Goal: Task Accomplishment & Management: Manage account settings

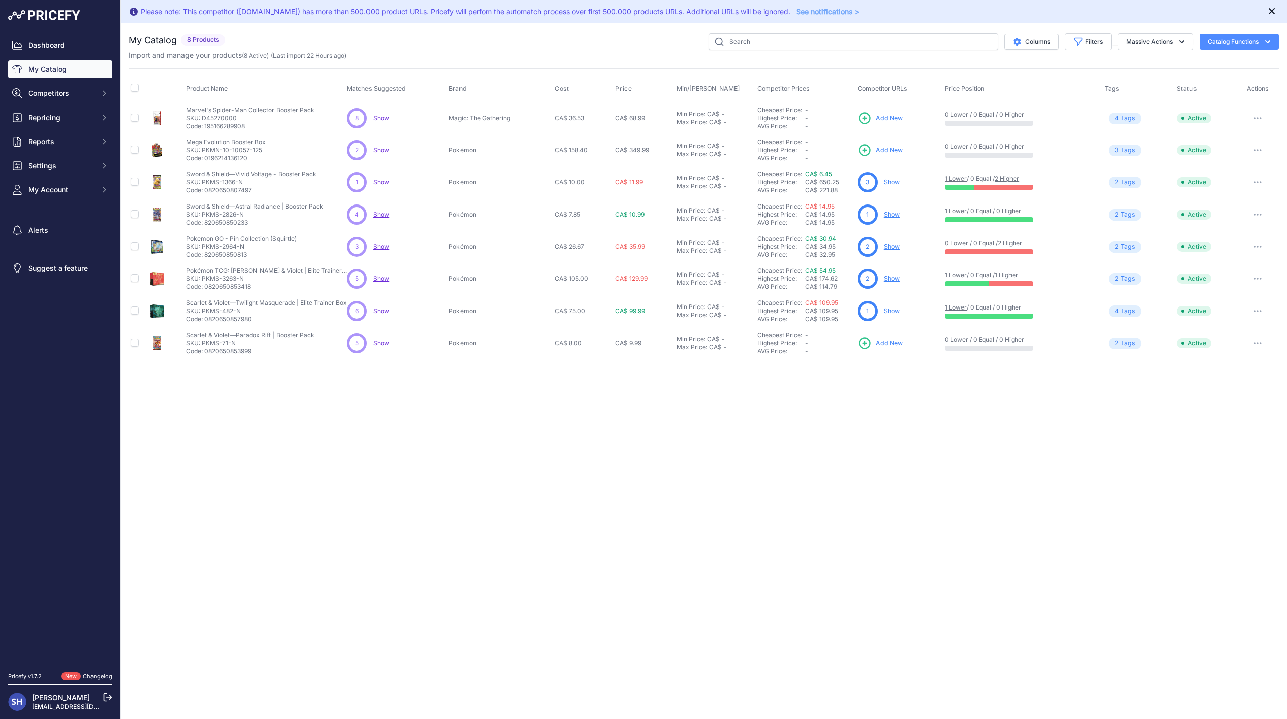
click at [1269, 10] on icon "Close" at bounding box center [1272, 11] width 10 height 10
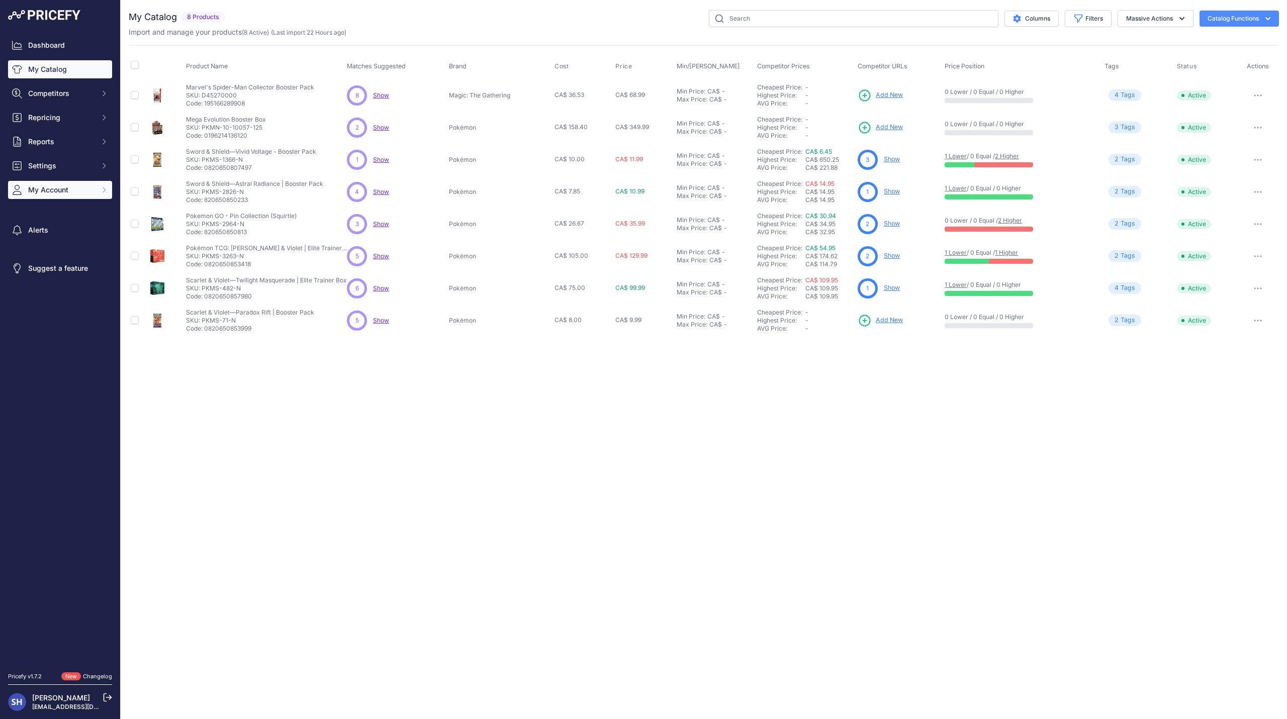
click at [89, 188] on span "My Account" at bounding box center [61, 190] width 66 height 10
click at [90, 69] on link "My Catalog" at bounding box center [60, 69] width 104 height 18
click at [1220, 16] on button "Catalog Functions" at bounding box center [1239, 19] width 79 height 16
click at [1236, 18] on button "Catalog Functions" at bounding box center [1239, 19] width 79 height 16
click at [1211, 76] on link "Update Catalog" at bounding box center [1221, 76] width 113 height 18
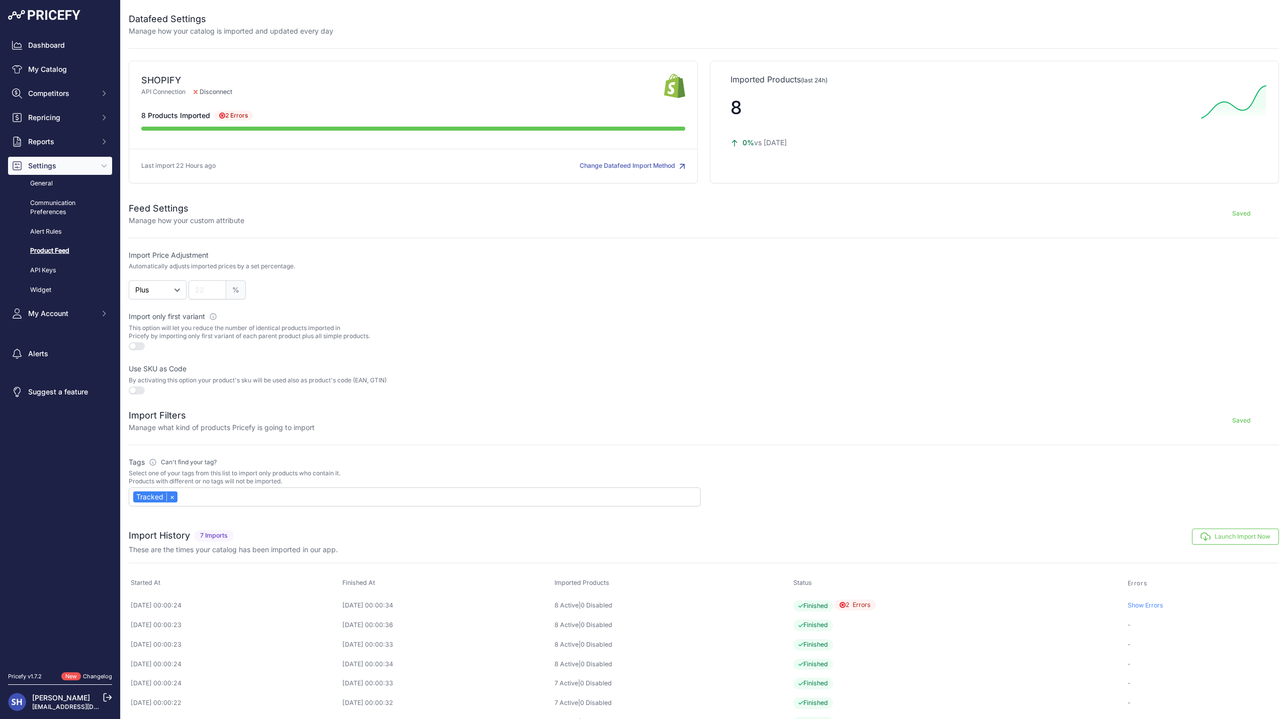
click at [650, 168] on button "Change Datafeed Import Method" at bounding box center [633, 166] width 106 height 10
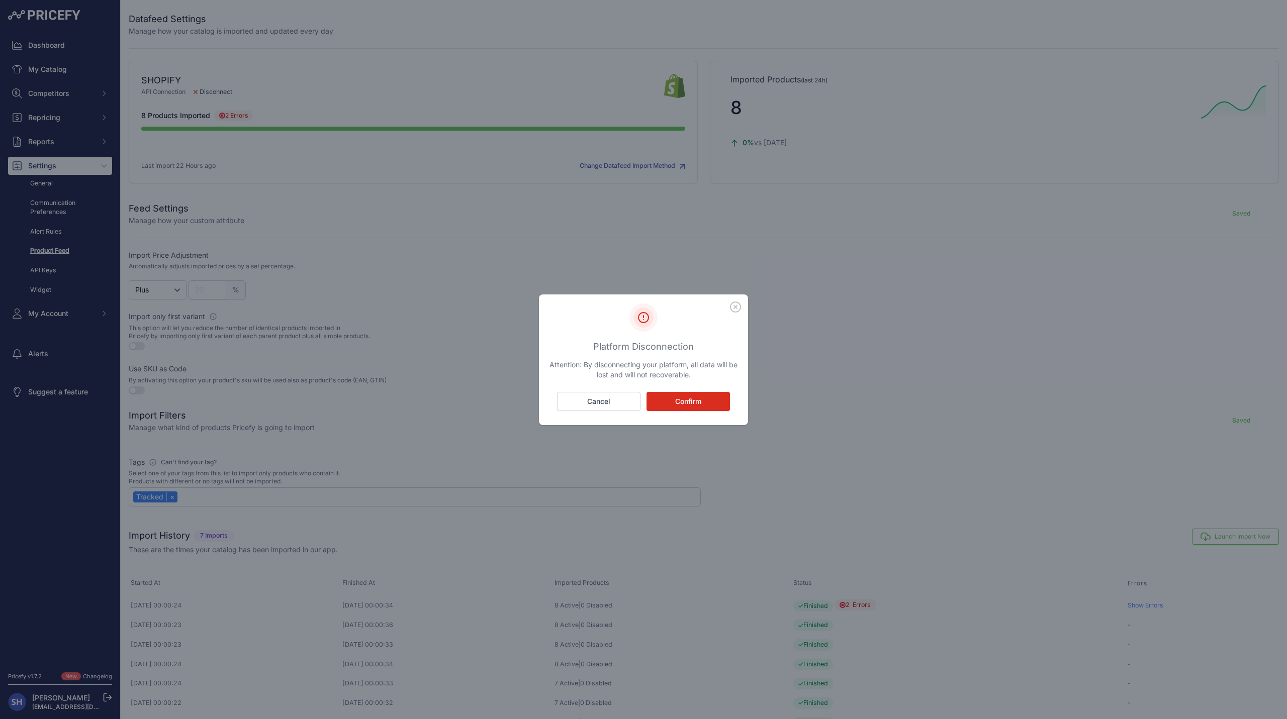
click at [612, 408] on button "Cancel" at bounding box center [598, 401] width 83 height 19
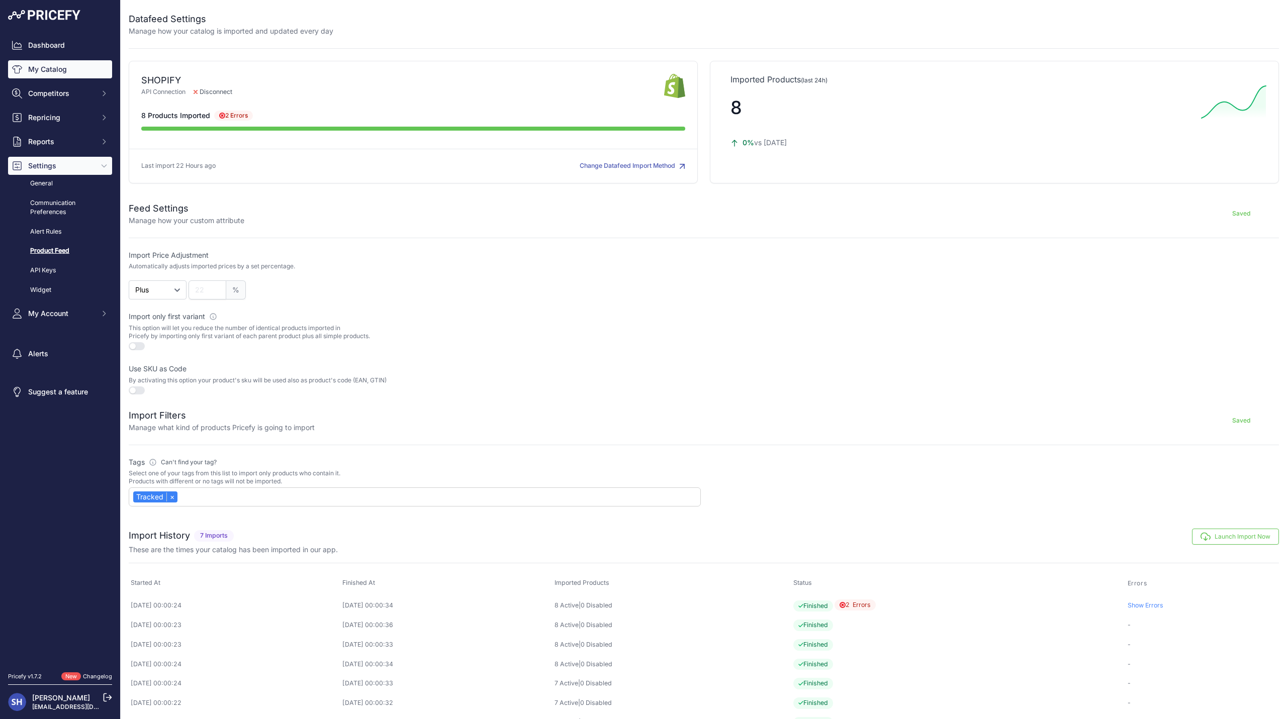
click at [64, 71] on link "My Catalog" at bounding box center [60, 69] width 104 height 18
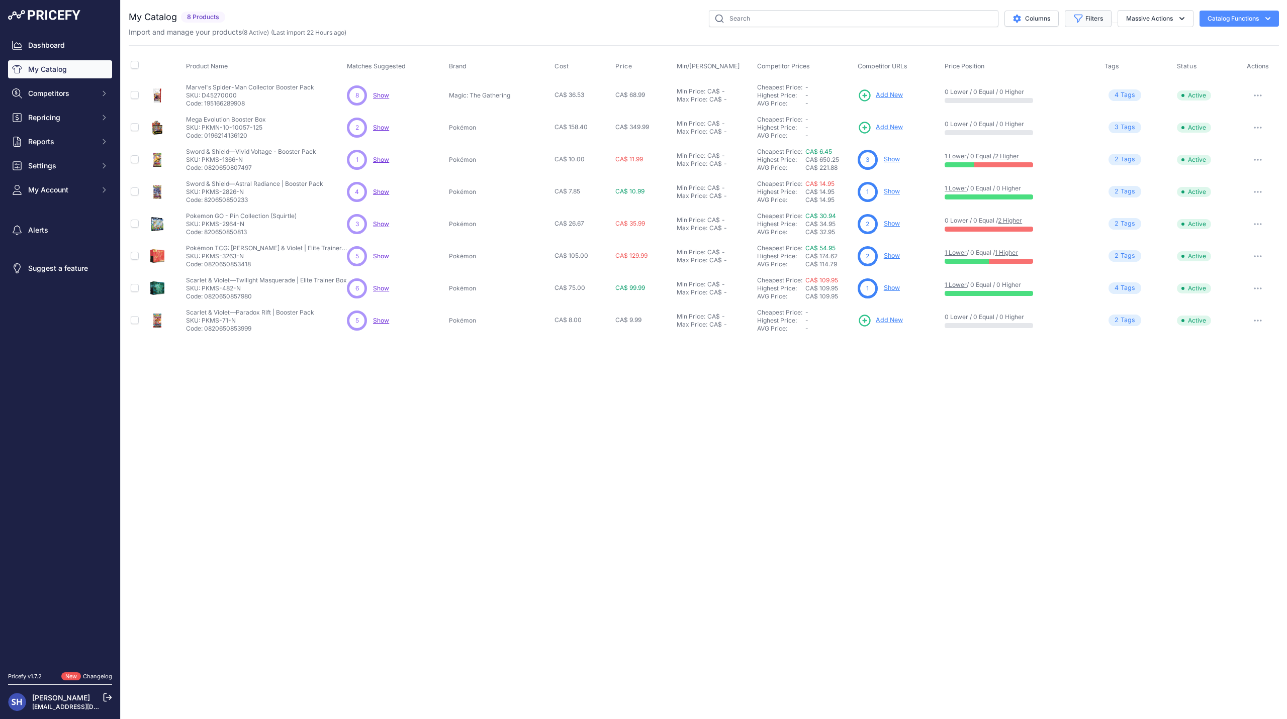
click at [1085, 18] on button "Filters" at bounding box center [1088, 18] width 47 height 17
click at [1007, 378] on div "Close You are not connected to the internet." at bounding box center [704, 359] width 1166 height 719
click at [61, 46] on link "Dashboard" at bounding box center [60, 45] width 104 height 18
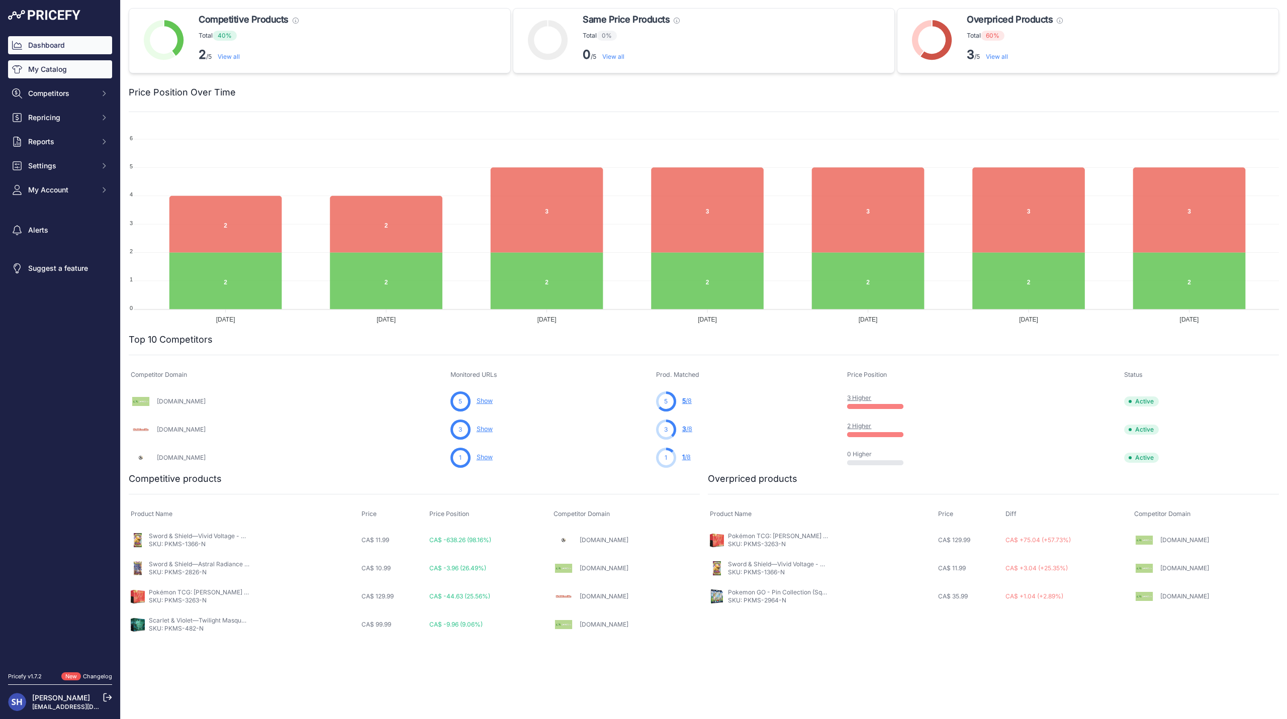
click at [75, 73] on link "My Catalog" at bounding box center [60, 69] width 104 height 18
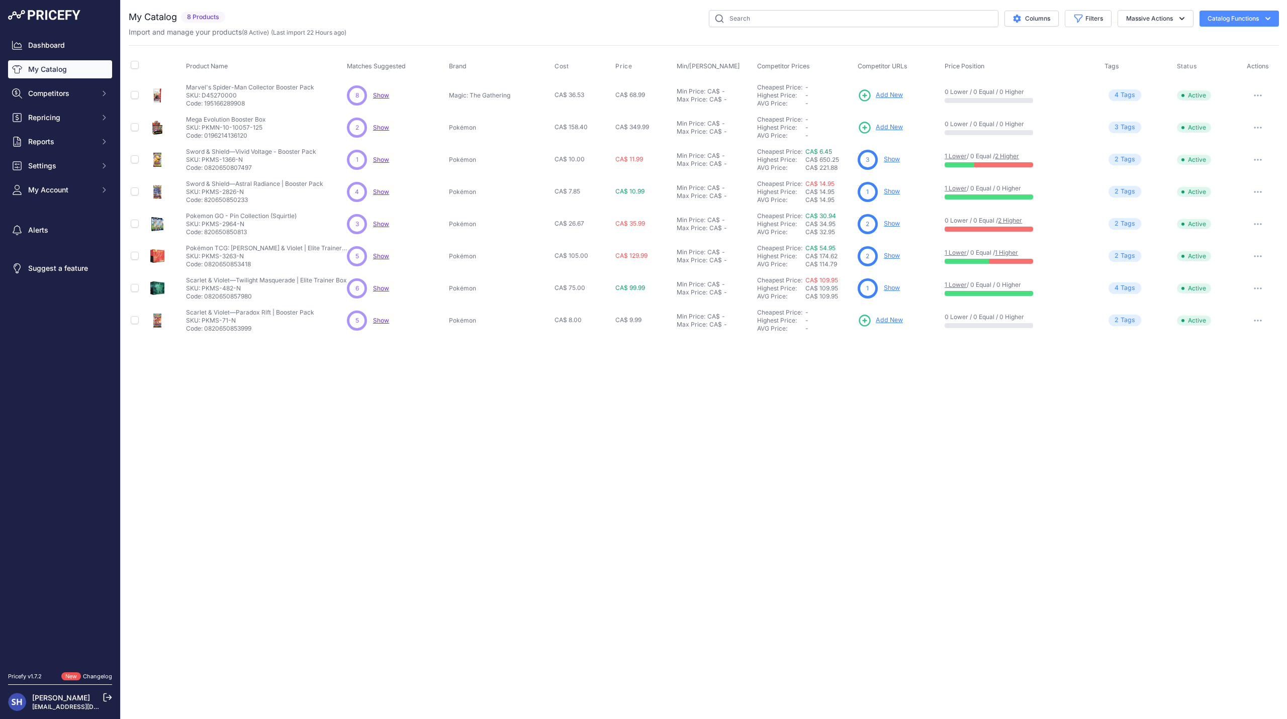
click at [1230, 18] on button "Catalog Functions" at bounding box center [1239, 19] width 79 height 16
click at [1212, 73] on link "Update Catalog" at bounding box center [1221, 76] width 113 height 18
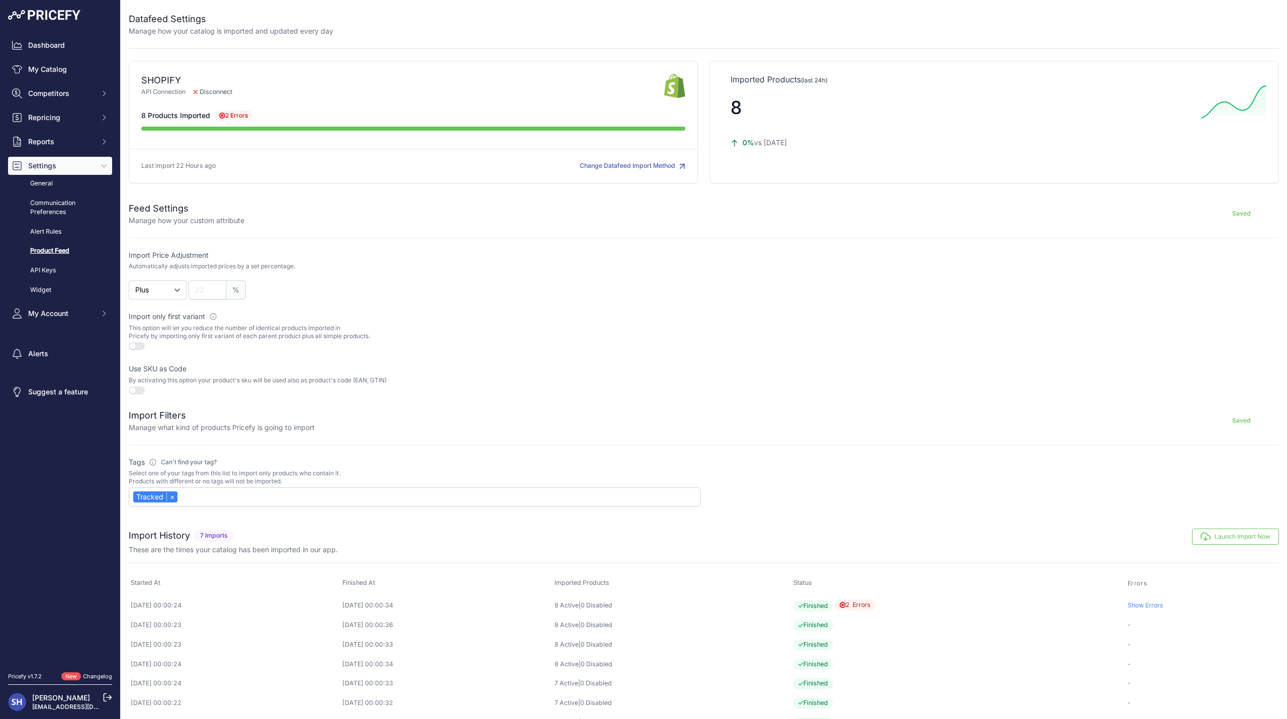
click at [229, 112] on span "2 Errors" at bounding box center [233, 116] width 39 height 10
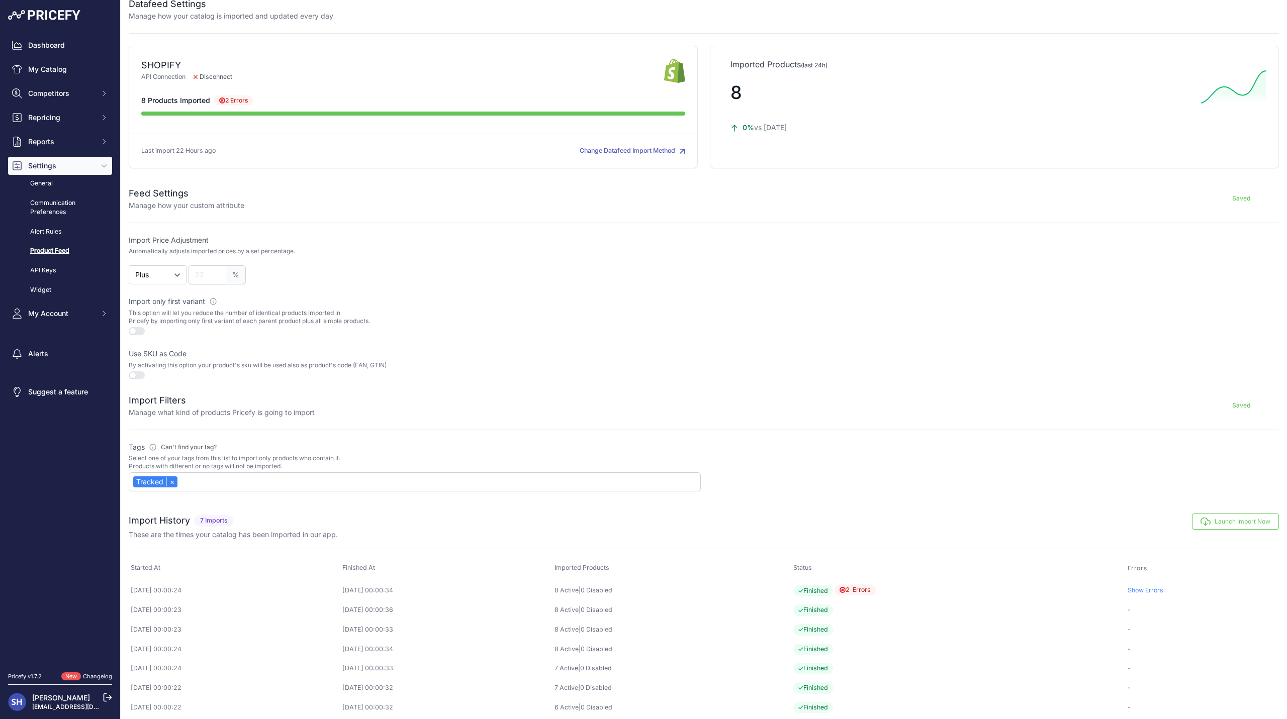
scroll to position [23, 0]
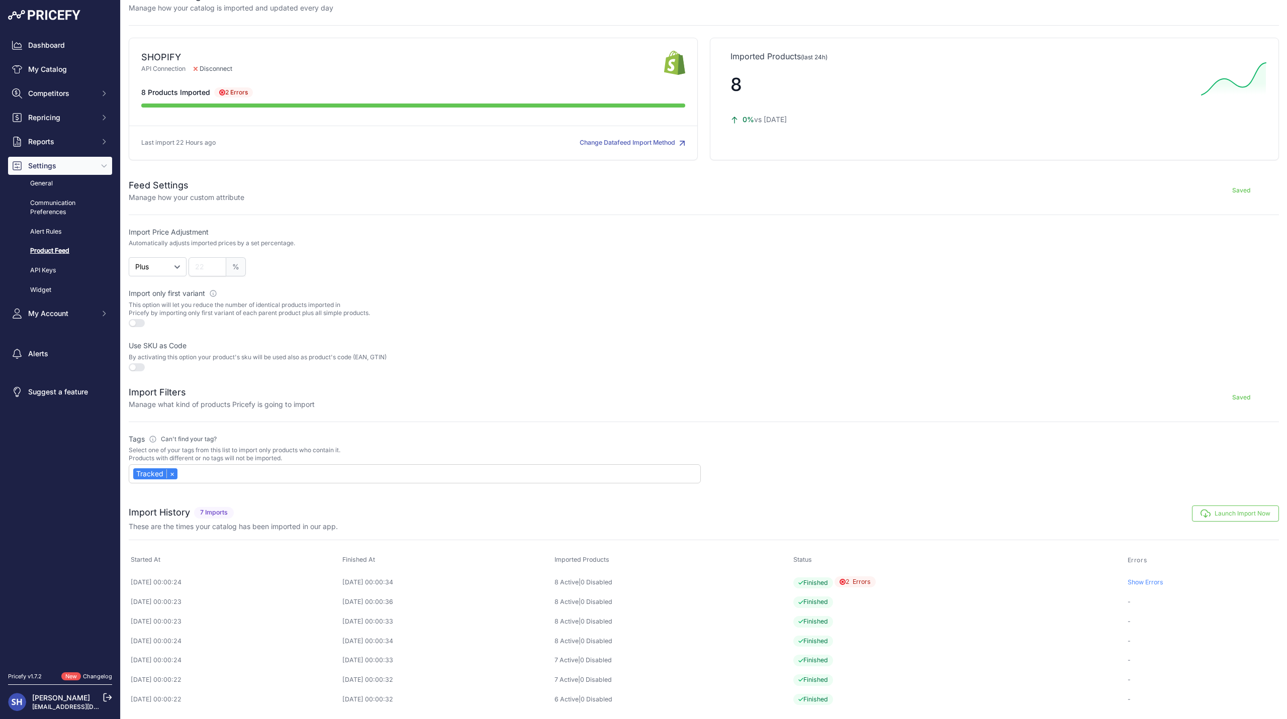
click at [876, 582] on span "2 Errors" at bounding box center [855, 583] width 41 height 12
click at [1163, 582] on link "Show Errors" at bounding box center [1146, 583] width 36 height 8
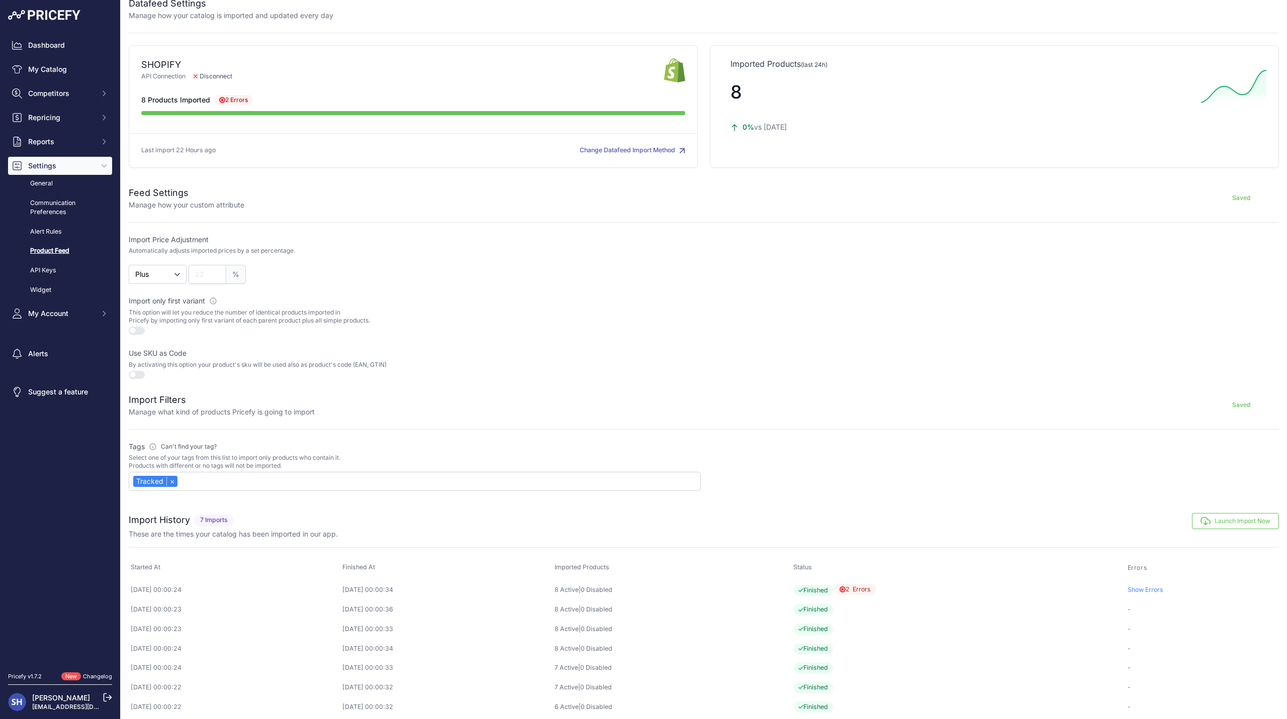
scroll to position [23, 0]
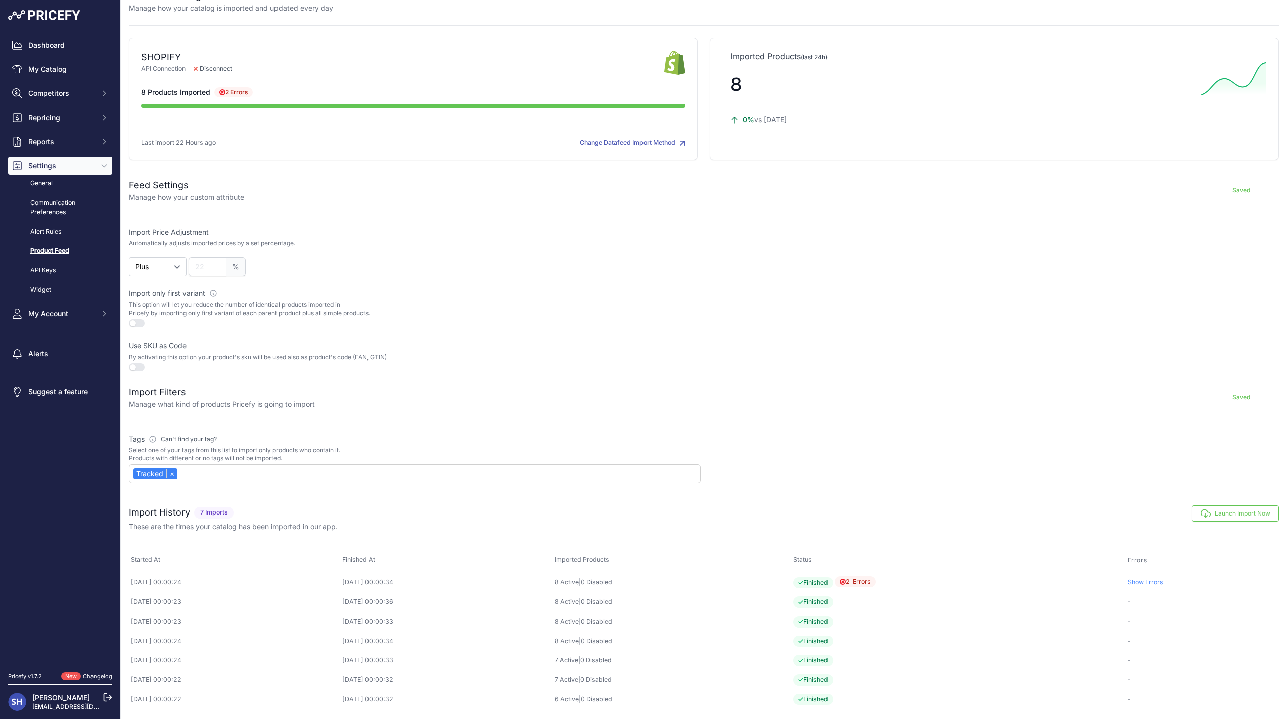
click at [1220, 511] on button "Launch Import Now" at bounding box center [1235, 514] width 87 height 16
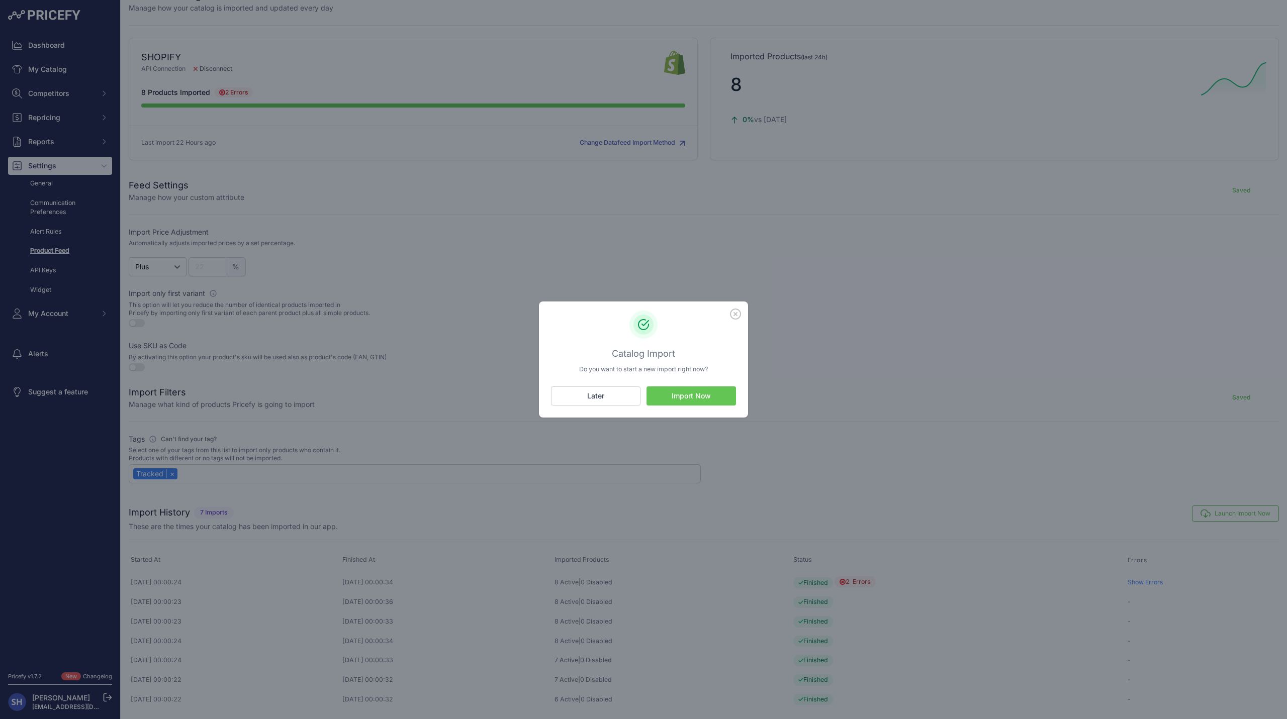
click at [705, 398] on button "Import Now" at bounding box center [691, 396] width 89 height 19
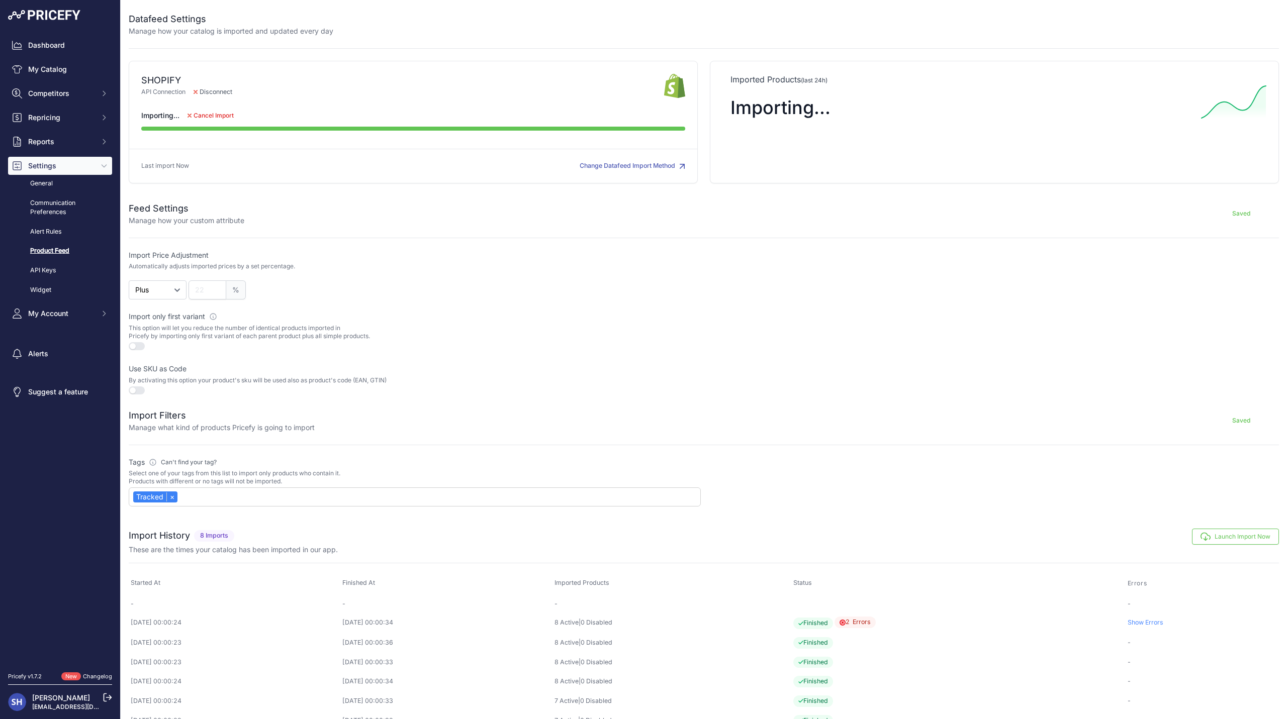
click at [507, 316] on label "Import only first variant Active this toggle if you want to import all simple p…" at bounding box center [415, 317] width 572 height 10
click at [81, 42] on link "Dashboard" at bounding box center [60, 45] width 104 height 18
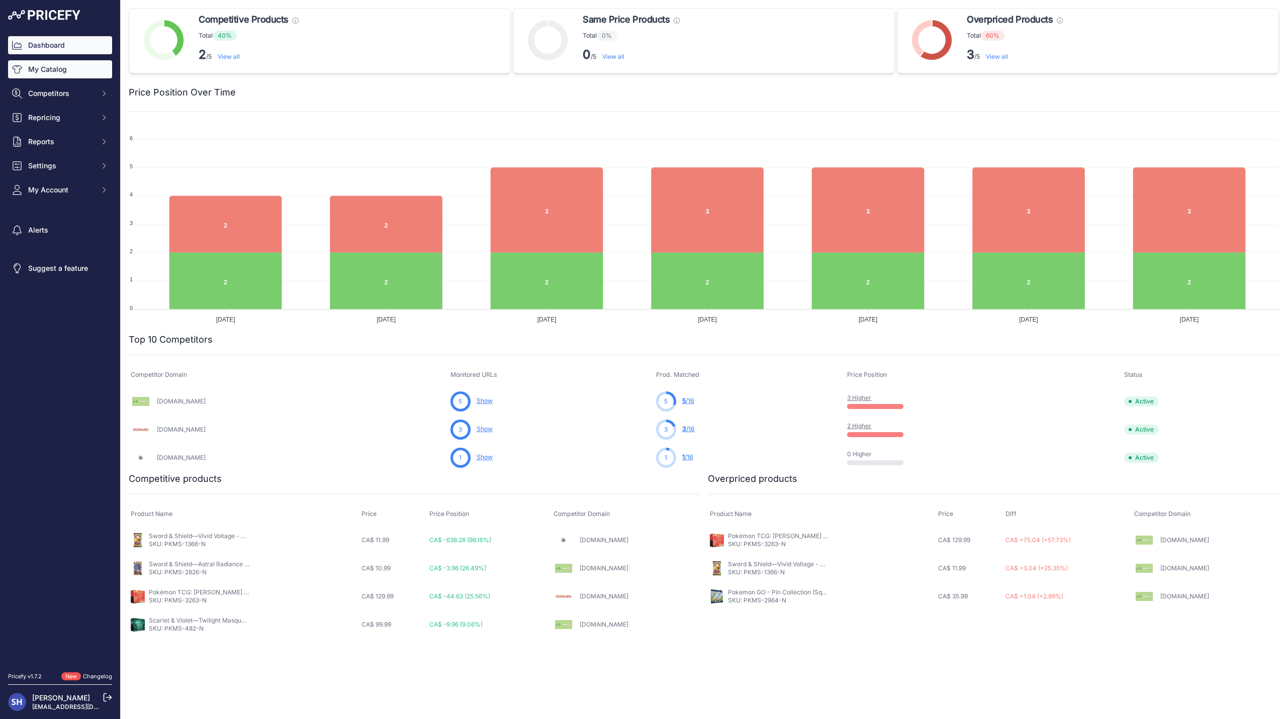
click at [55, 74] on link "My Catalog" at bounding box center [60, 69] width 104 height 18
click at [65, 72] on link "My Catalog" at bounding box center [60, 69] width 104 height 18
click at [13, 68] on icon "Sidebar" at bounding box center [17, 69] width 10 height 8
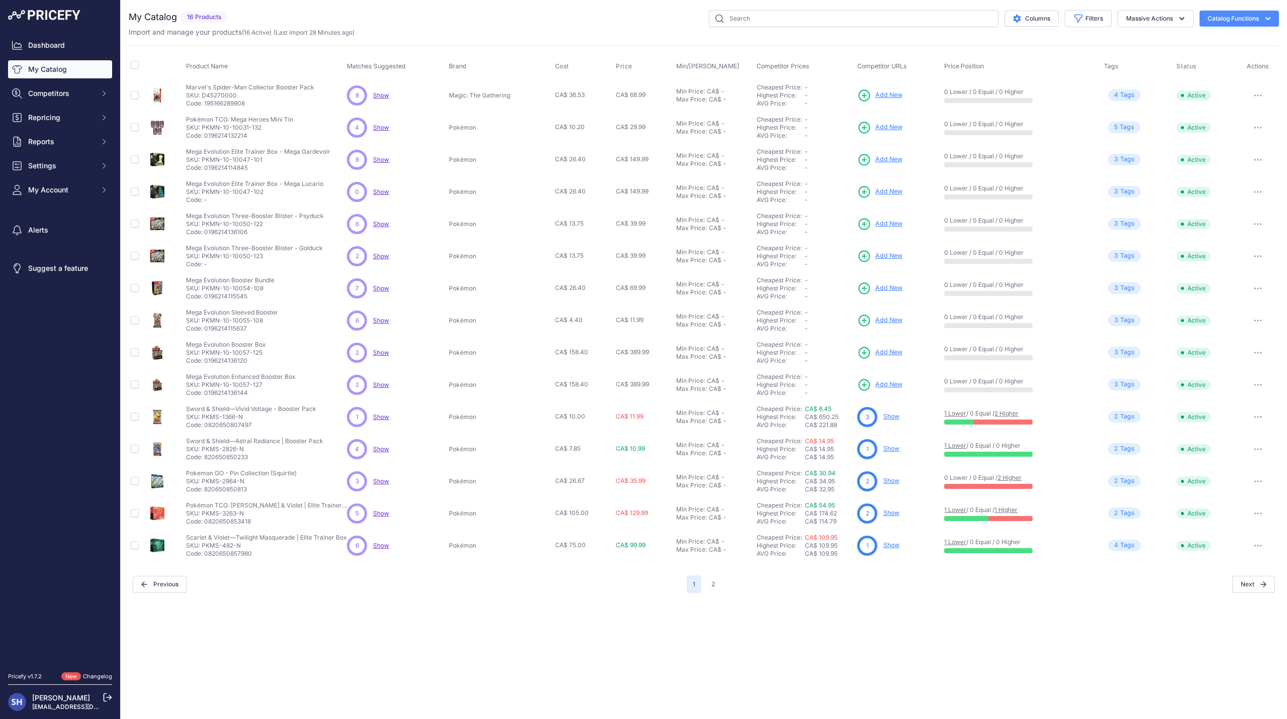
click at [1261, 190] on button "button" at bounding box center [1258, 192] width 20 height 14
click at [1044, 596] on div "You are not connected to the internet. My Catalog" at bounding box center [704, 302] width 1150 height 604
click at [220, 189] on p "SKU: PKMN-10-10047-102" at bounding box center [254, 192] width 137 height 8
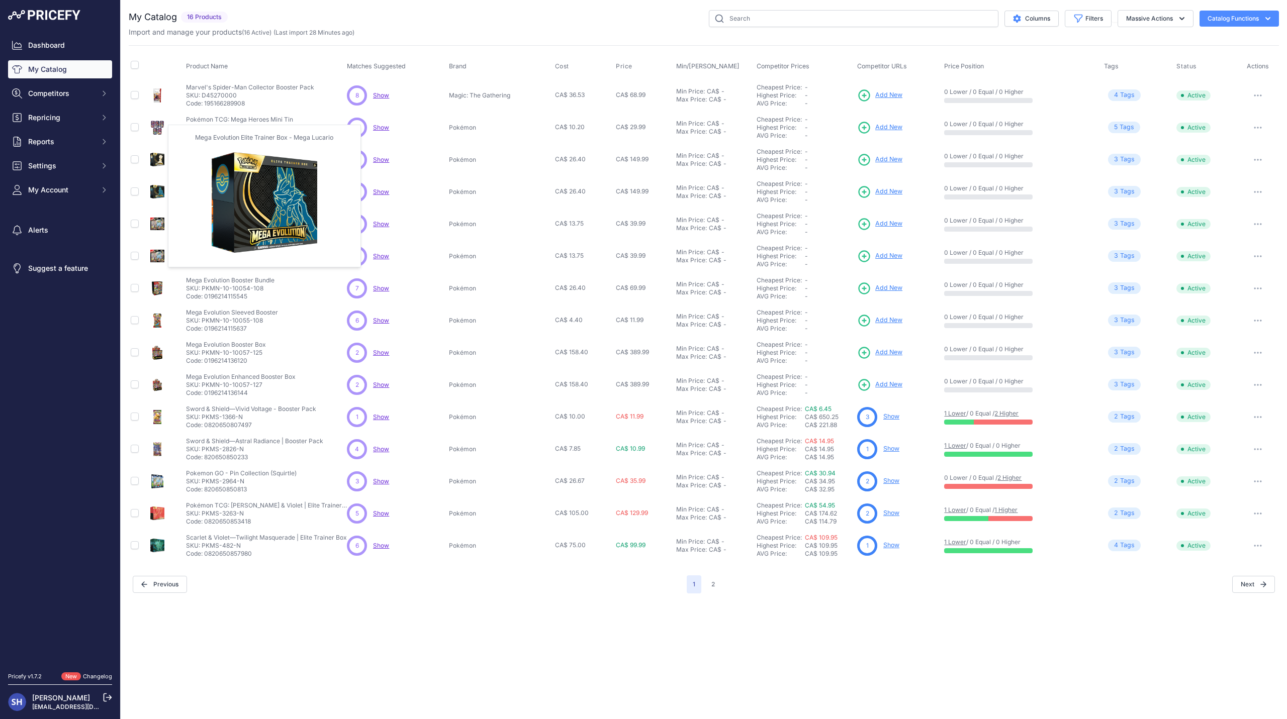
click at [161, 193] on img at bounding box center [157, 192] width 14 height 14
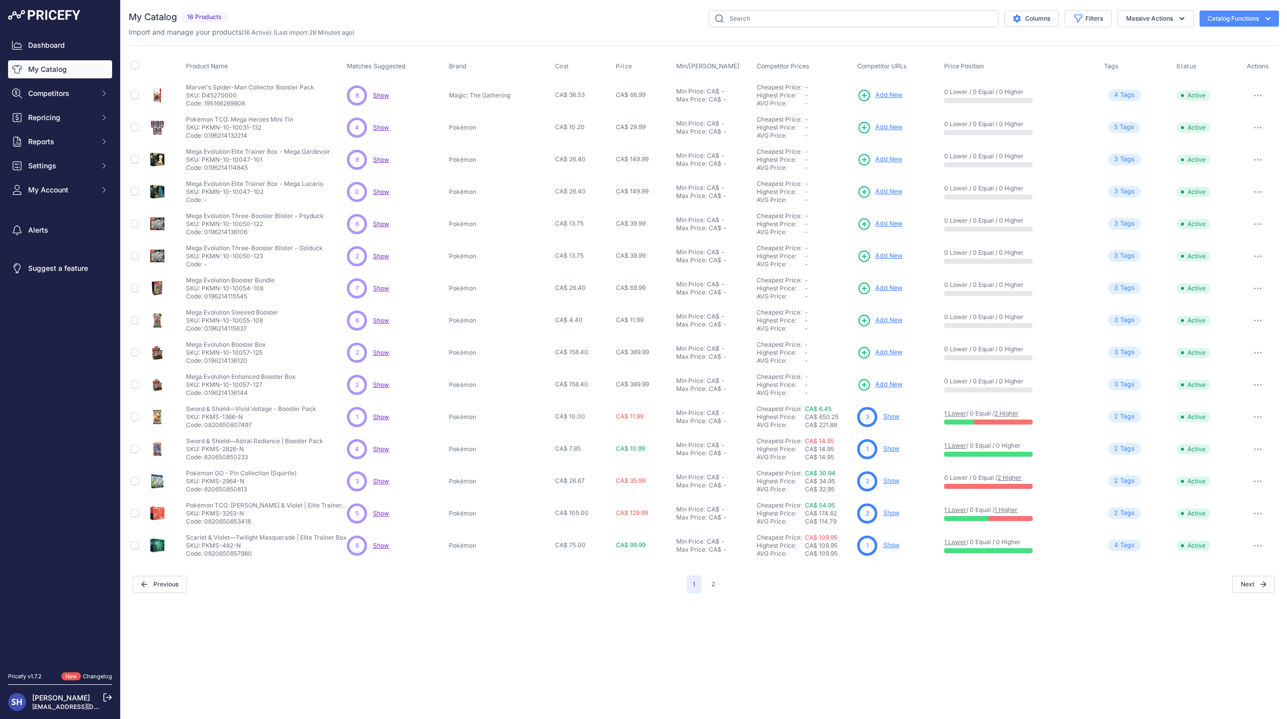
click at [387, 193] on span "Show" at bounding box center [381, 192] width 16 height 8
click at [68, 95] on span "Competitors" at bounding box center [61, 93] width 66 height 10
click at [61, 110] on link "Competitors" at bounding box center [60, 112] width 104 height 18
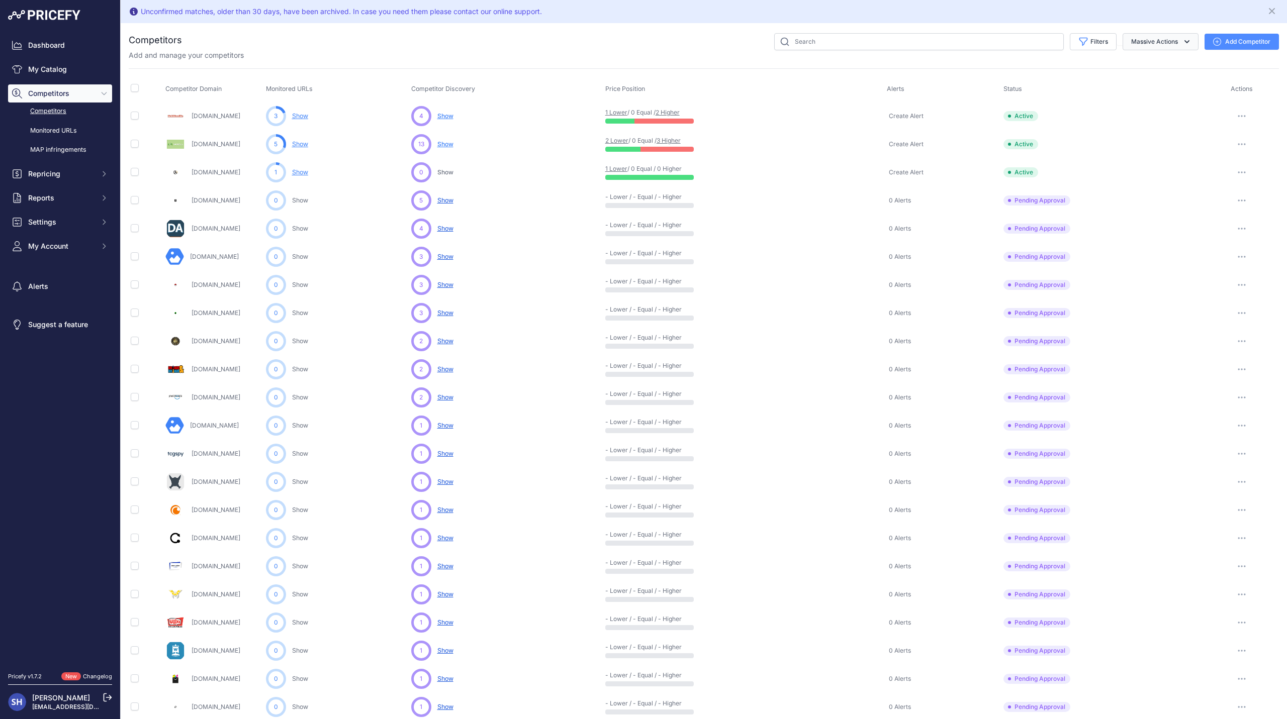
click at [1162, 46] on button "Massive Actions" at bounding box center [1161, 41] width 76 height 17
click at [1145, 62] on span "Archive all pending approval" at bounding box center [1143, 65] width 95 height 9
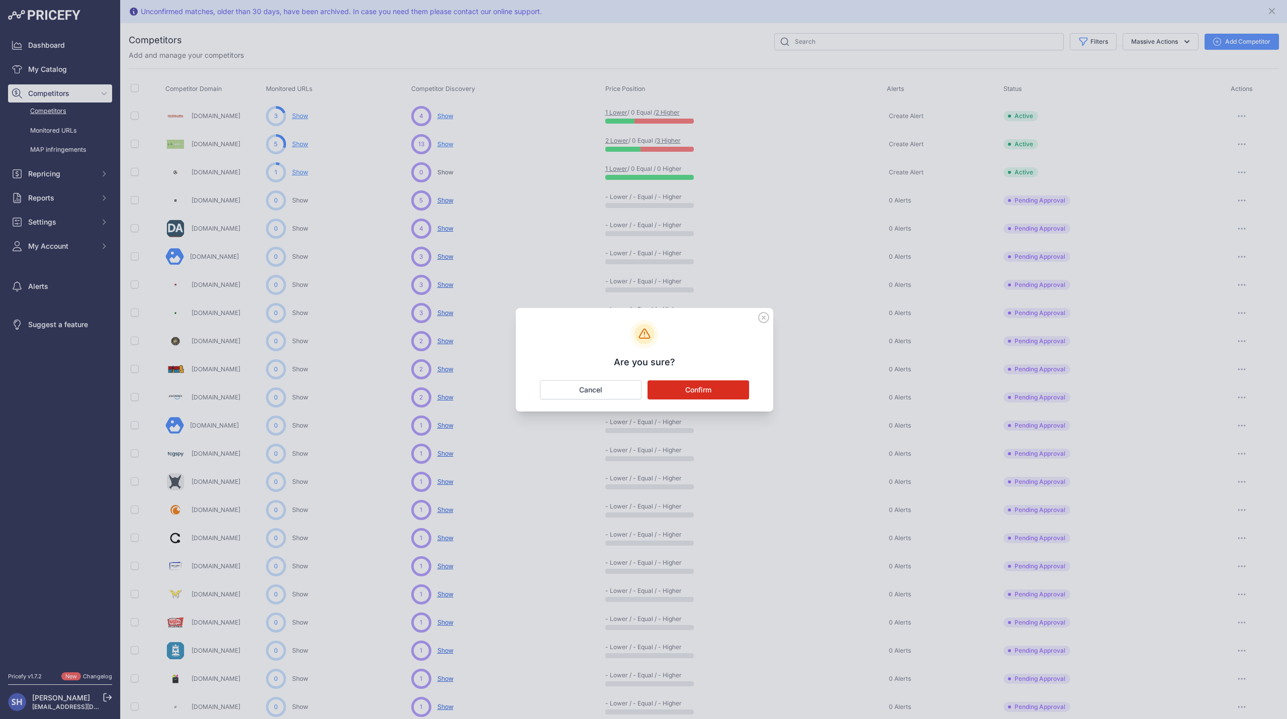
click at [697, 392] on button "Confirm" at bounding box center [699, 390] width 102 height 19
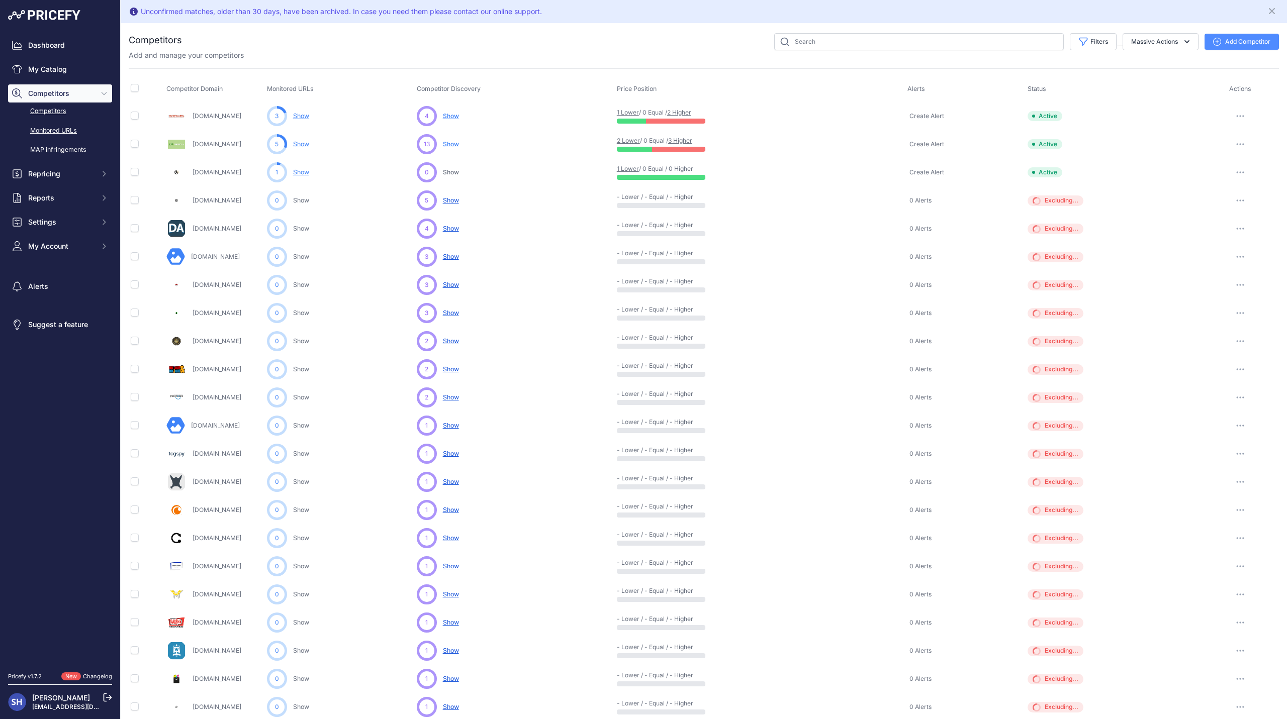
click at [62, 129] on link "Monitored URLs" at bounding box center [60, 131] width 104 height 18
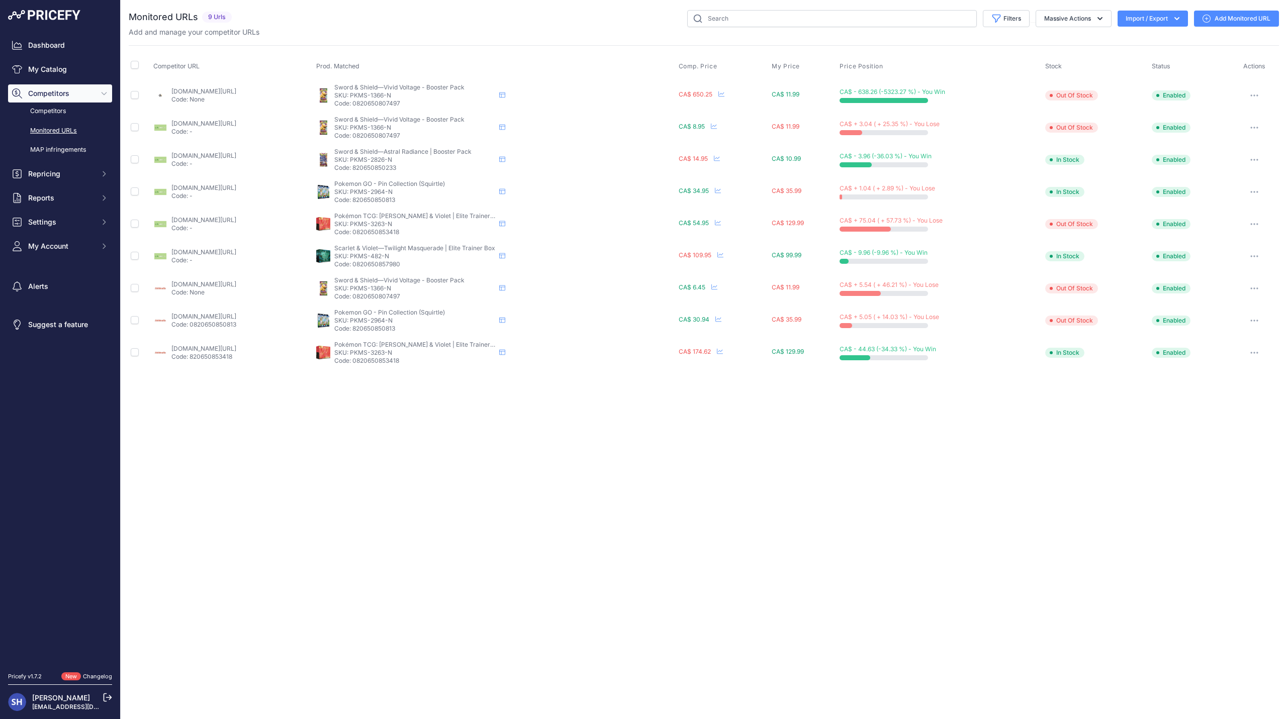
click at [1174, 18] on icon "button" at bounding box center [1177, 19] width 10 height 10
click at [1000, 36] on div "Add and manage your competitor URLs" at bounding box center [704, 32] width 1150 height 10
click at [1064, 18] on button "Massive Actions" at bounding box center [1074, 18] width 76 height 17
click at [621, 31] on div "Add and manage your competitor URLs" at bounding box center [704, 32] width 1150 height 10
click at [58, 112] on link "Competitors" at bounding box center [60, 112] width 104 height 18
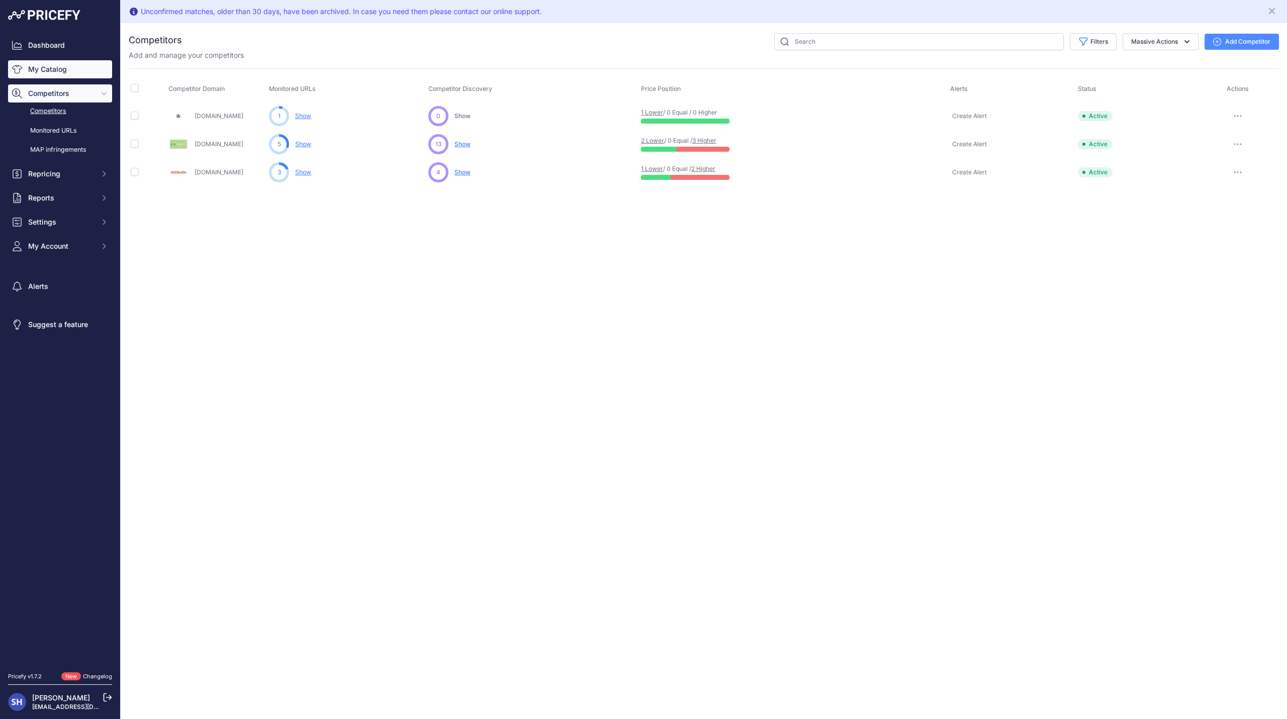
click at [50, 68] on link "My Catalog" at bounding box center [60, 69] width 104 height 18
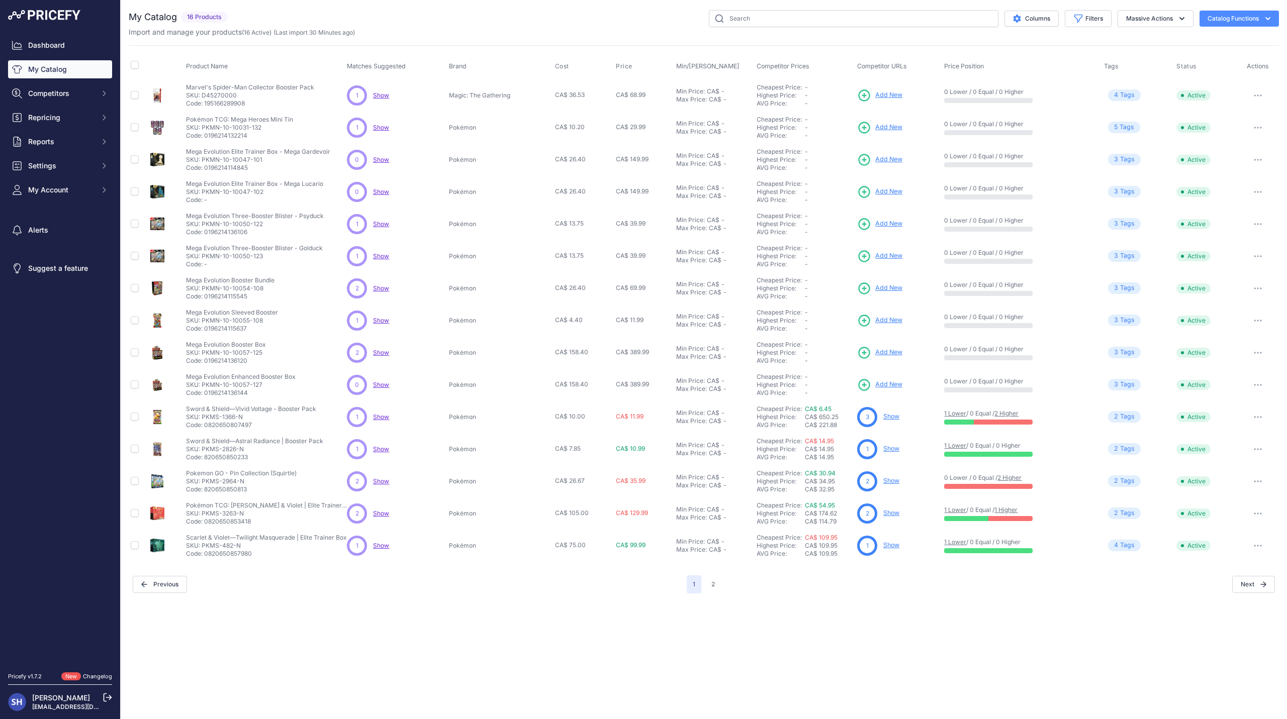
click at [379, 94] on span "Show" at bounding box center [381, 95] width 16 height 8
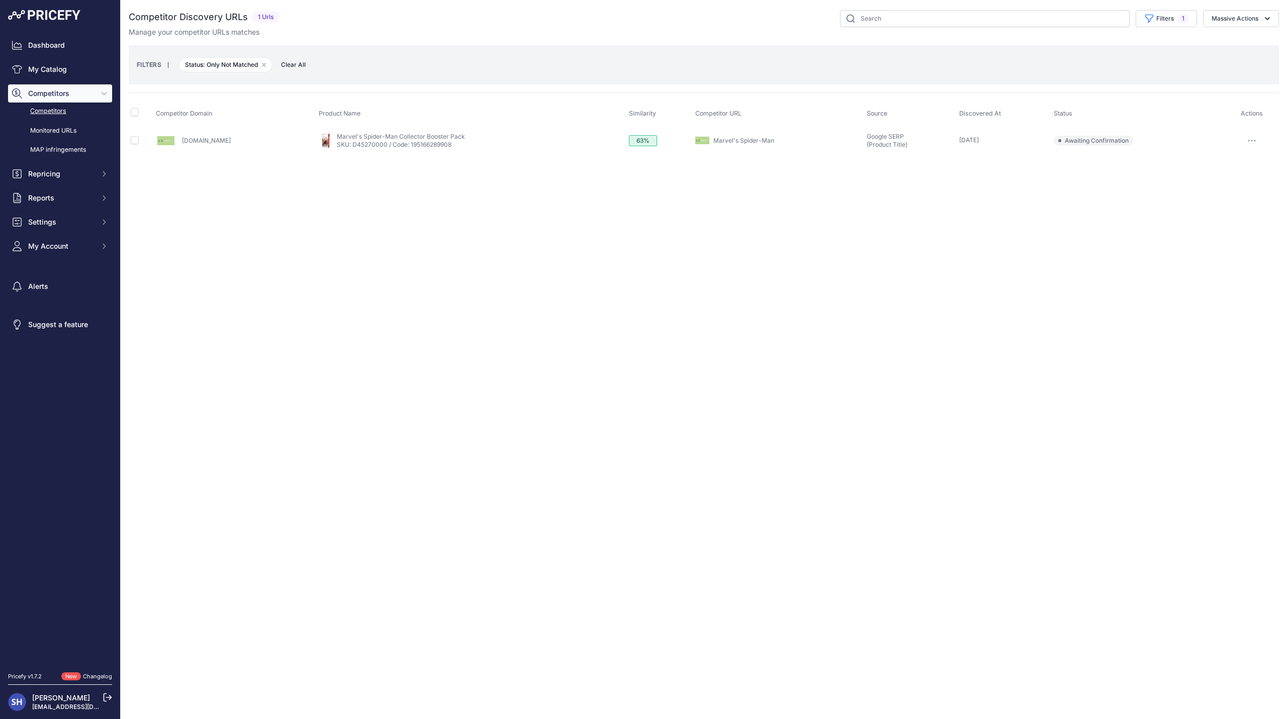
click at [1251, 138] on button "button" at bounding box center [1252, 141] width 20 height 14
click at [735, 140] on link "Marvel's Spider-Man" at bounding box center [743, 141] width 61 height 8
click at [1254, 142] on button "button" at bounding box center [1252, 141] width 20 height 14
click at [1226, 195] on button "Report Incorrect Match" at bounding box center [1236, 194] width 82 height 16
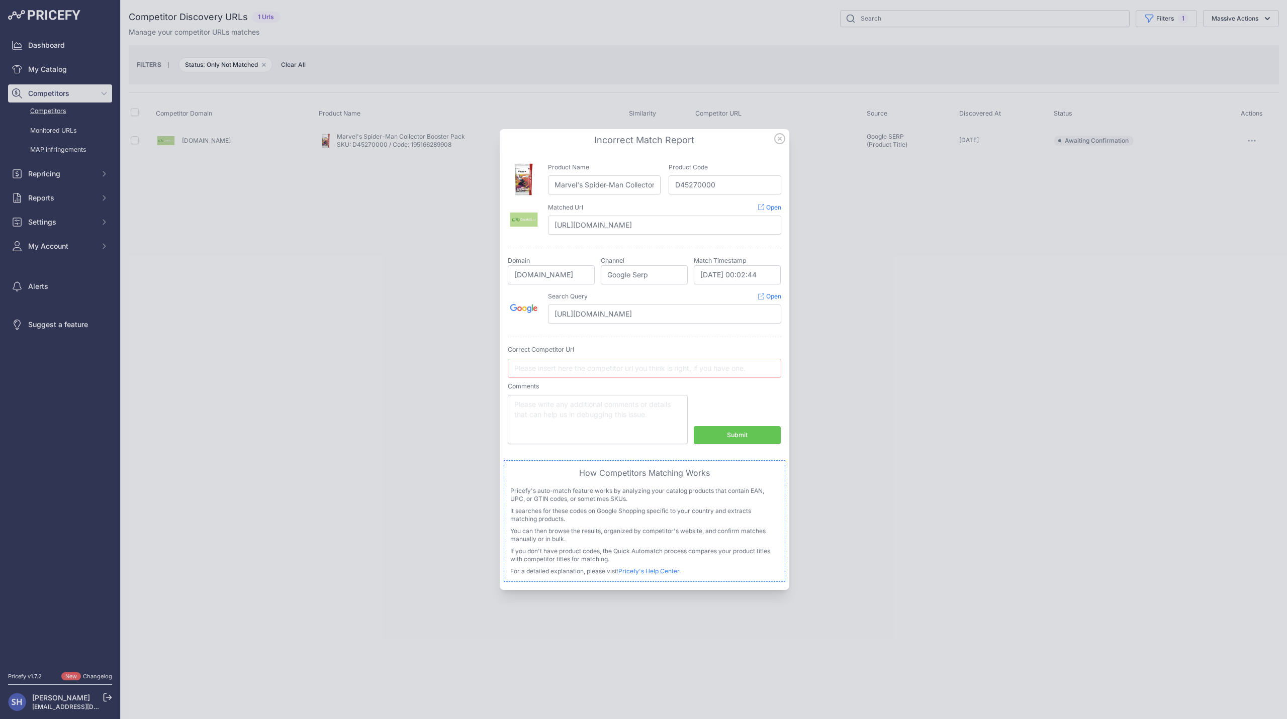
click at [777, 137] on icon at bounding box center [779, 138] width 11 height 11
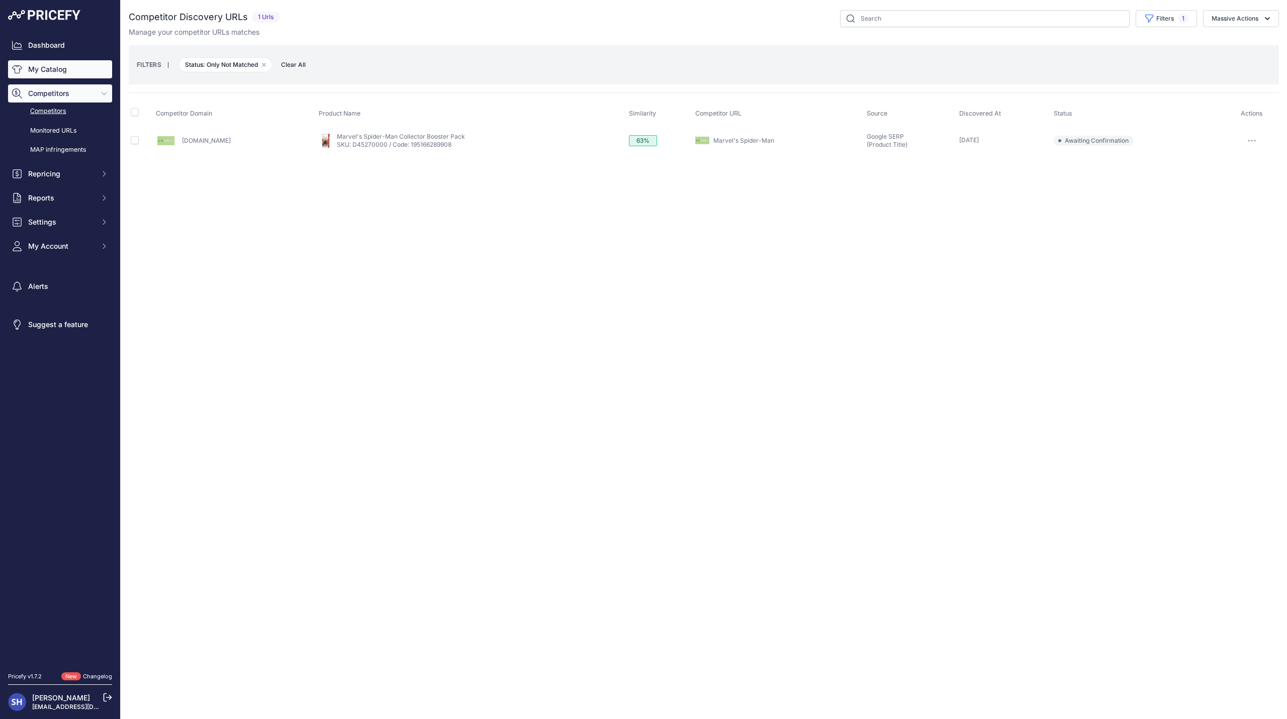
click at [56, 71] on link "My Catalog" at bounding box center [60, 69] width 104 height 18
